Goal: Task Accomplishment & Management: Manage account settings

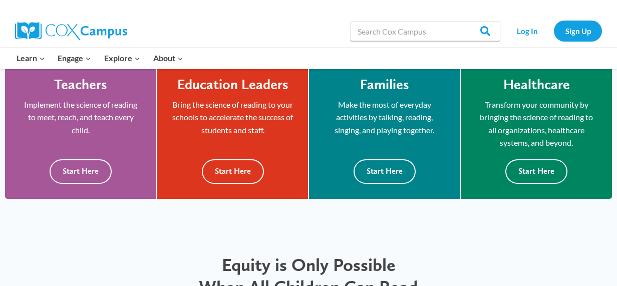
scroll to position [307, 0]
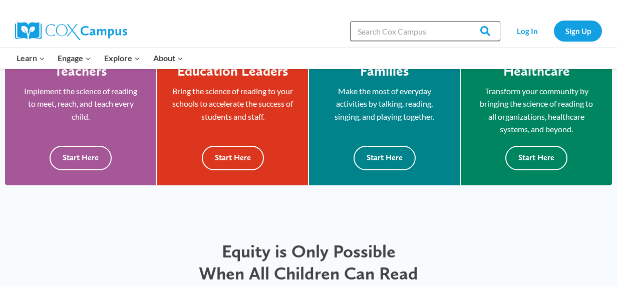
click at [441, 37] on input "Search in https://coxcampus.org/" at bounding box center [425, 31] width 150 height 20
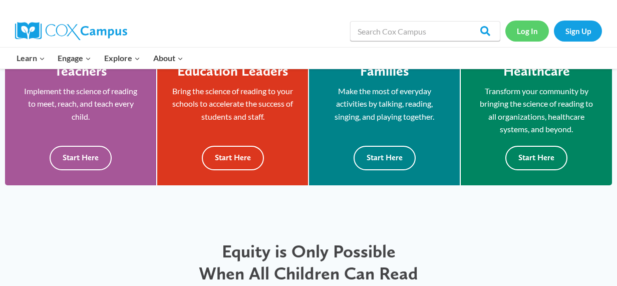
click at [524, 30] on link "Log In" at bounding box center [527, 31] width 44 height 21
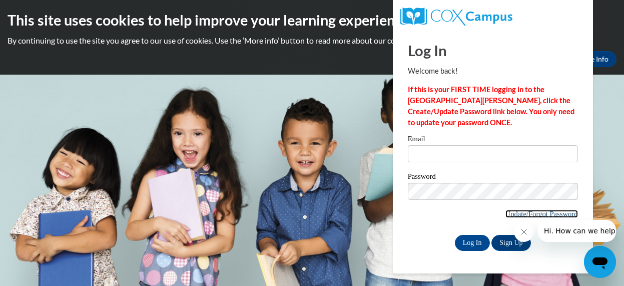
click at [505, 212] on link "Update/Forgot Password" at bounding box center [541, 214] width 73 height 8
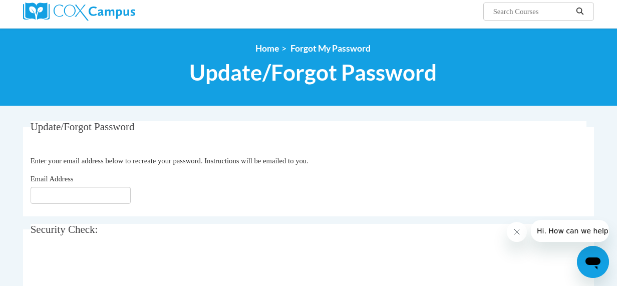
scroll to position [100, 0]
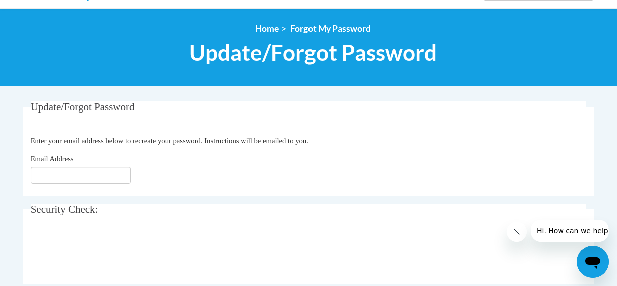
click at [87, 167] on div "Email Address" at bounding box center [309, 168] width 556 height 31
click at [80, 171] on input "Email Address" at bounding box center [81, 175] width 100 height 17
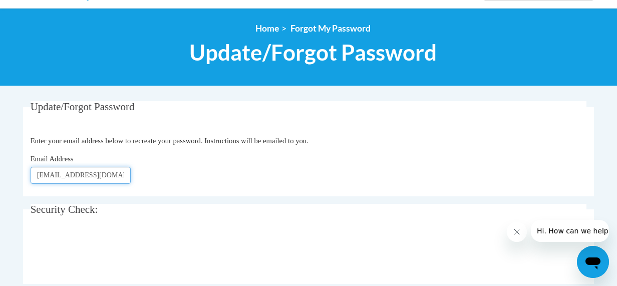
type input "[EMAIL_ADDRESS][DOMAIN_NAME]"
click button "Refresh captcha" at bounding box center [0, 0] width 0 height 0
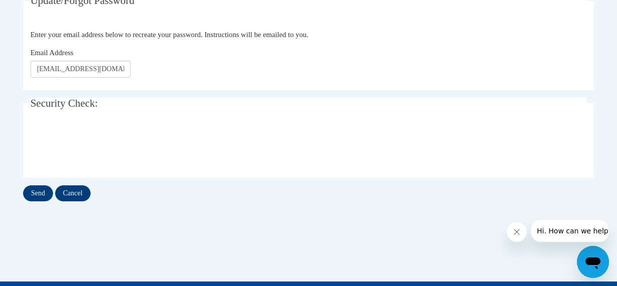
scroll to position [220, 0]
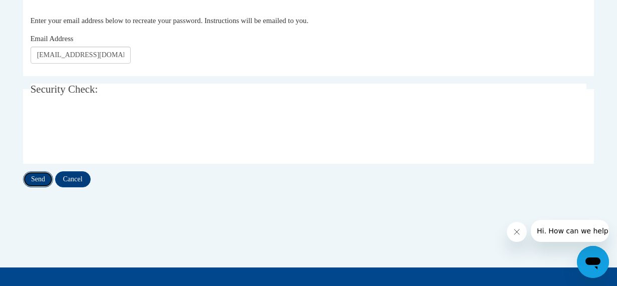
click at [41, 179] on input "Send" at bounding box center [38, 179] width 30 height 16
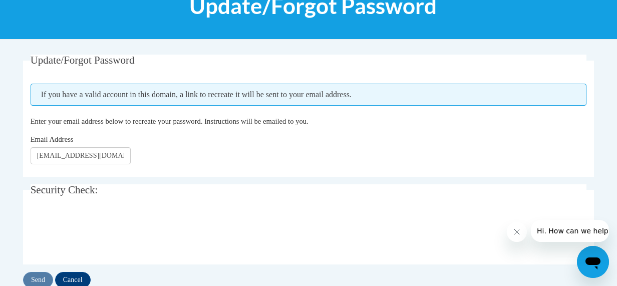
scroll to position [147, 0]
